Goal: Task Accomplishment & Management: Complete application form

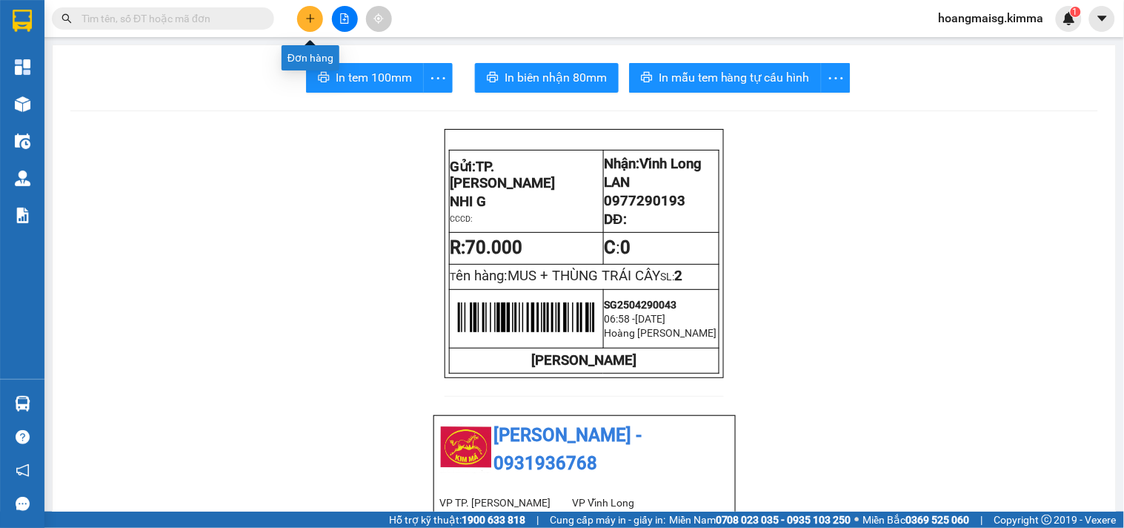
click at [313, 11] on button at bounding box center [310, 19] width 26 height 26
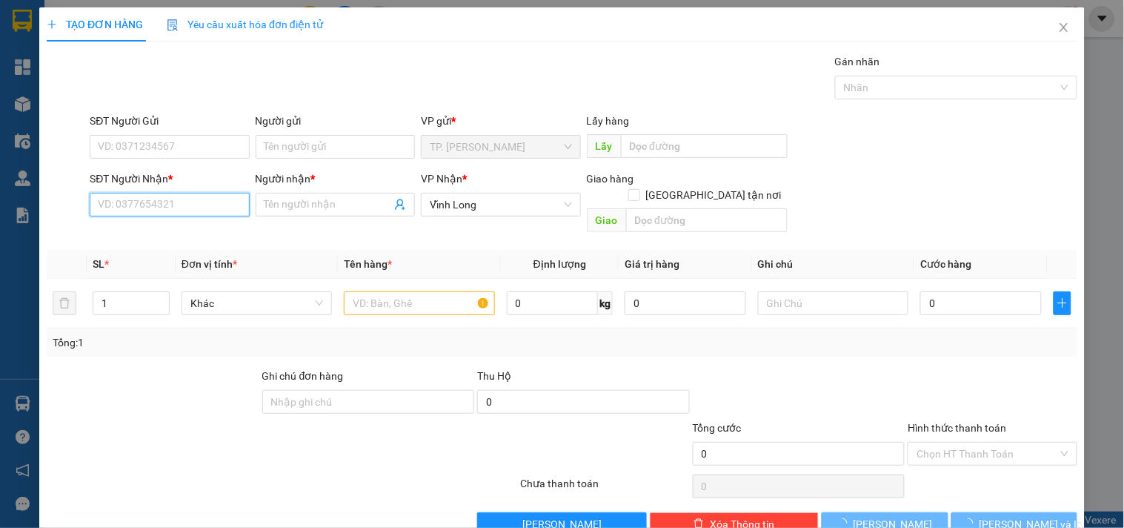
click at [172, 198] on input "SĐT Người Nhận *" at bounding box center [169, 205] width 159 height 24
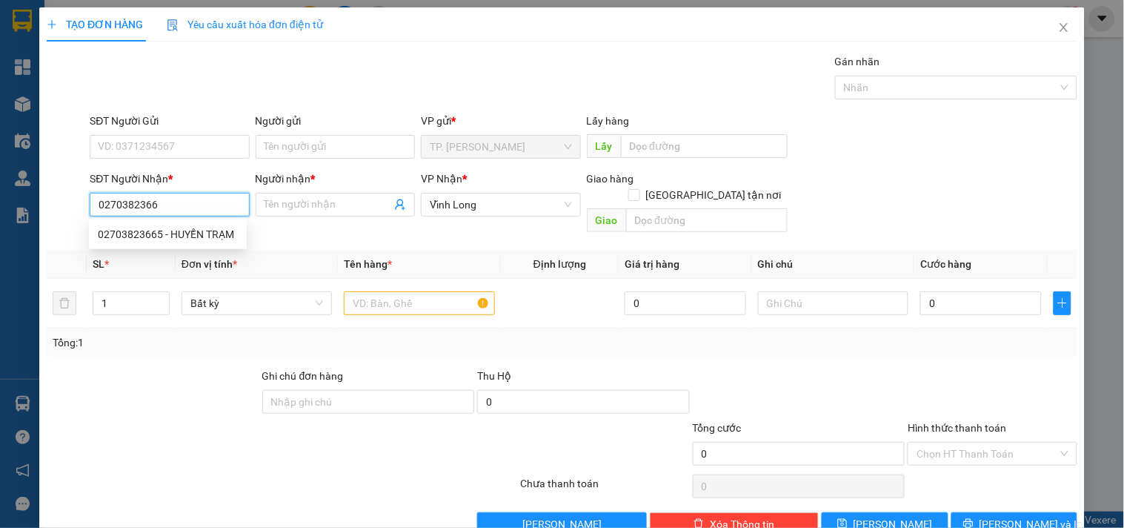
type input "02703823665"
click at [176, 228] on div "02703823665 - HUYỀN TRẠM" at bounding box center [168, 234] width 140 height 16
type input "HUYỀN TRẠM"
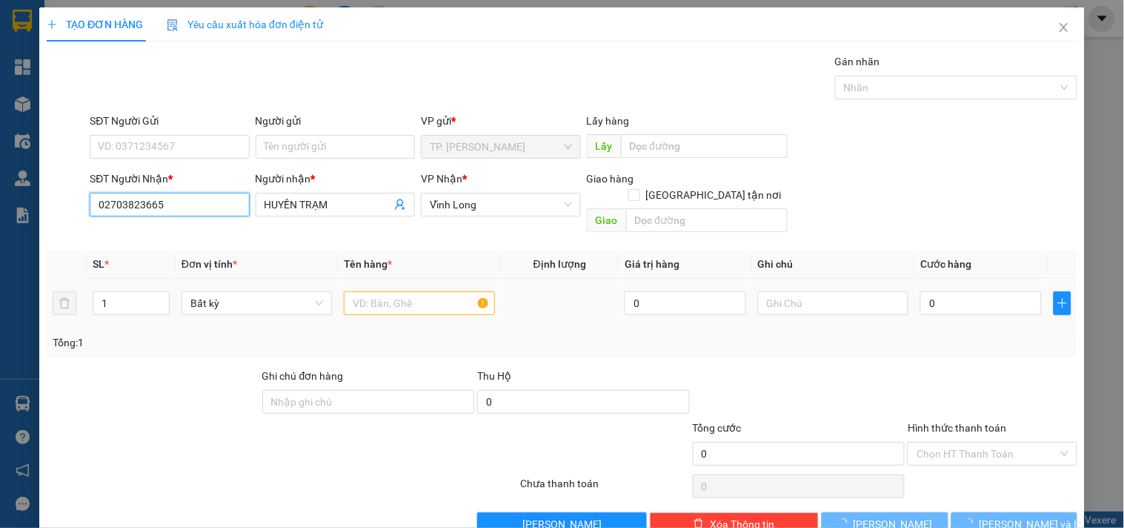
type input "02703823665"
click at [414, 288] on div at bounding box center [419, 303] width 150 height 30
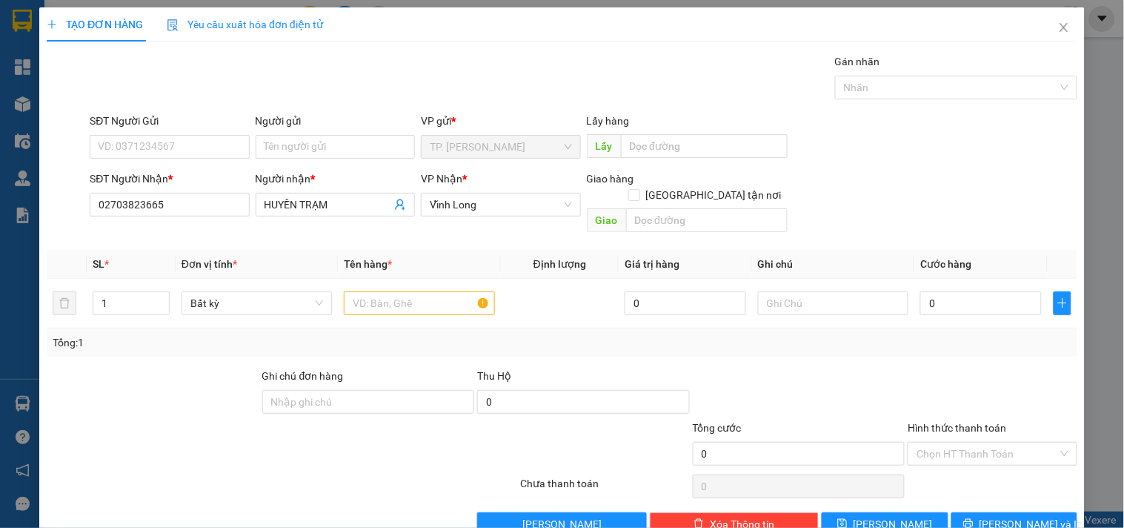
click at [413, 328] on div "Tổng: 1" at bounding box center [562, 342] width 1031 height 28
click at [394, 292] on input "text" at bounding box center [419, 303] width 150 height 24
type input "XAP"
click at [823, 291] on input "text" at bounding box center [833, 303] width 150 height 24
type input "5 XAP"
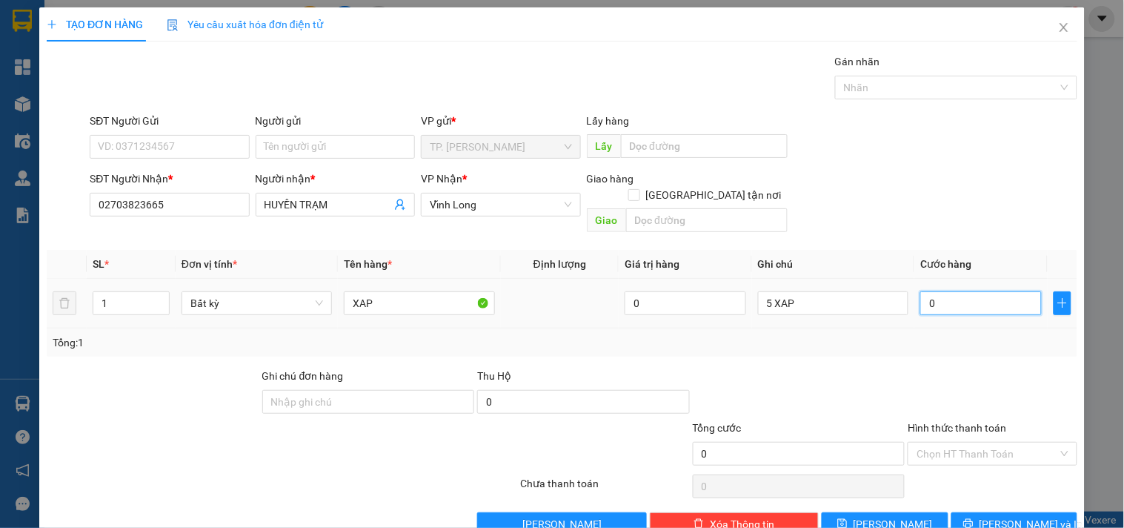
click at [959, 291] on input "0" at bounding box center [982, 303] width 122 height 24
type input "1"
type input "13"
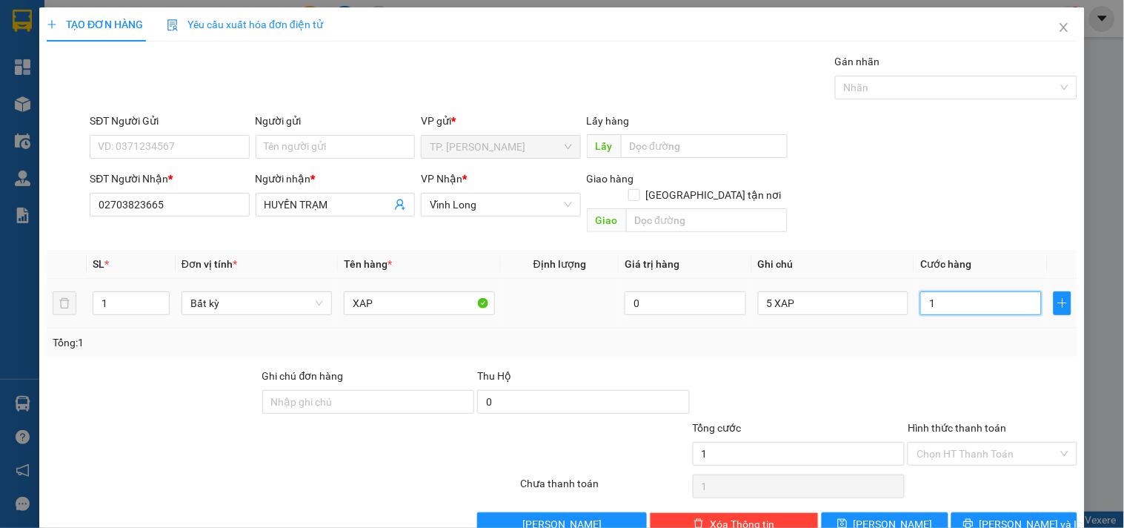
type input "13"
type input "130"
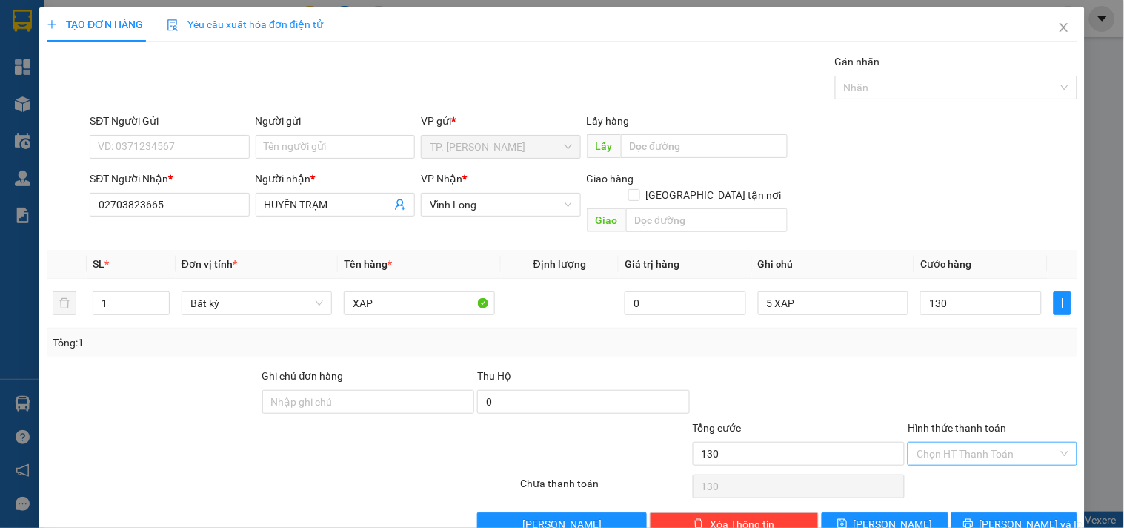
type input "130.000"
click at [941, 442] on input "Hình thức thanh toán" at bounding box center [987, 453] width 141 height 22
click at [938, 460] on div "Tại văn phòng" at bounding box center [984, 467] width 150 height 16
type input "0"
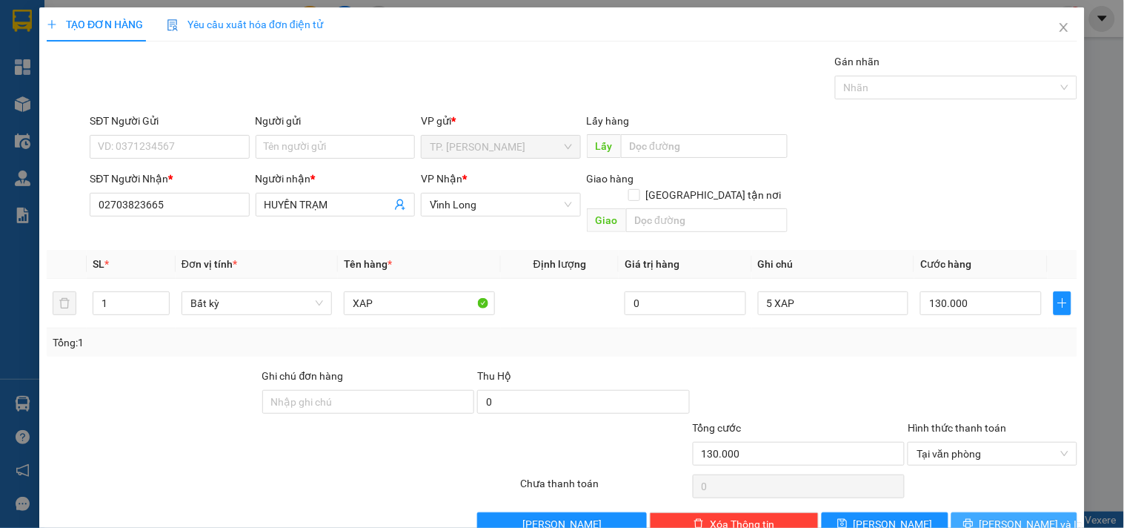
click at [994, 499] on span "[PERSON_NAME] và In" at bounding box center [1032, 524] width 104 height 16
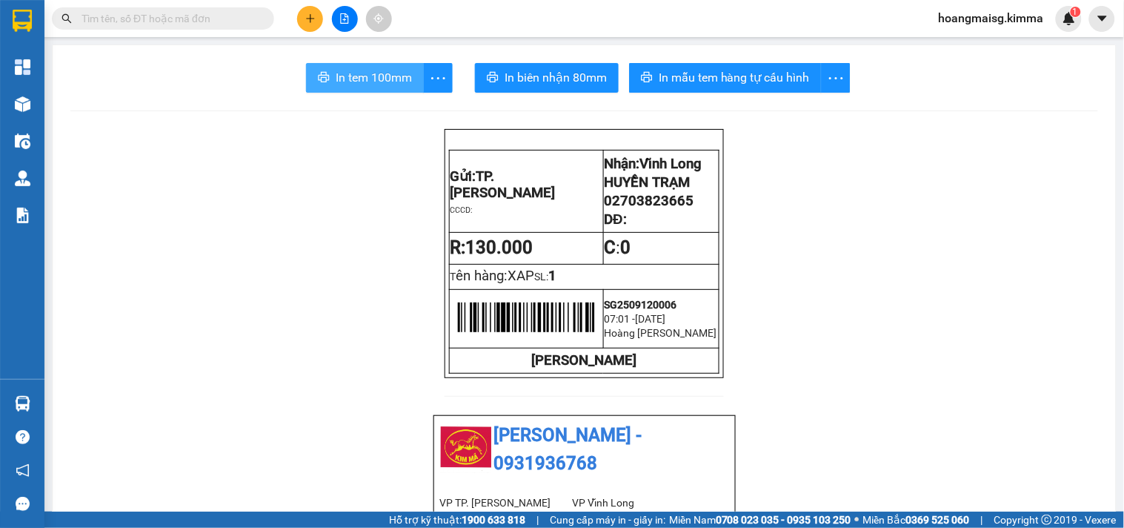
drag, startPoint x: 379, startPoint y: 70, endPoint x: 202, endPoint y: 87, distance: 178.0
click at [328, 79] on button "In tem 100mm" at bounding box center [365, 78] width 118 height 30
